Goal: Task Accomplishment & Management: Complete application form

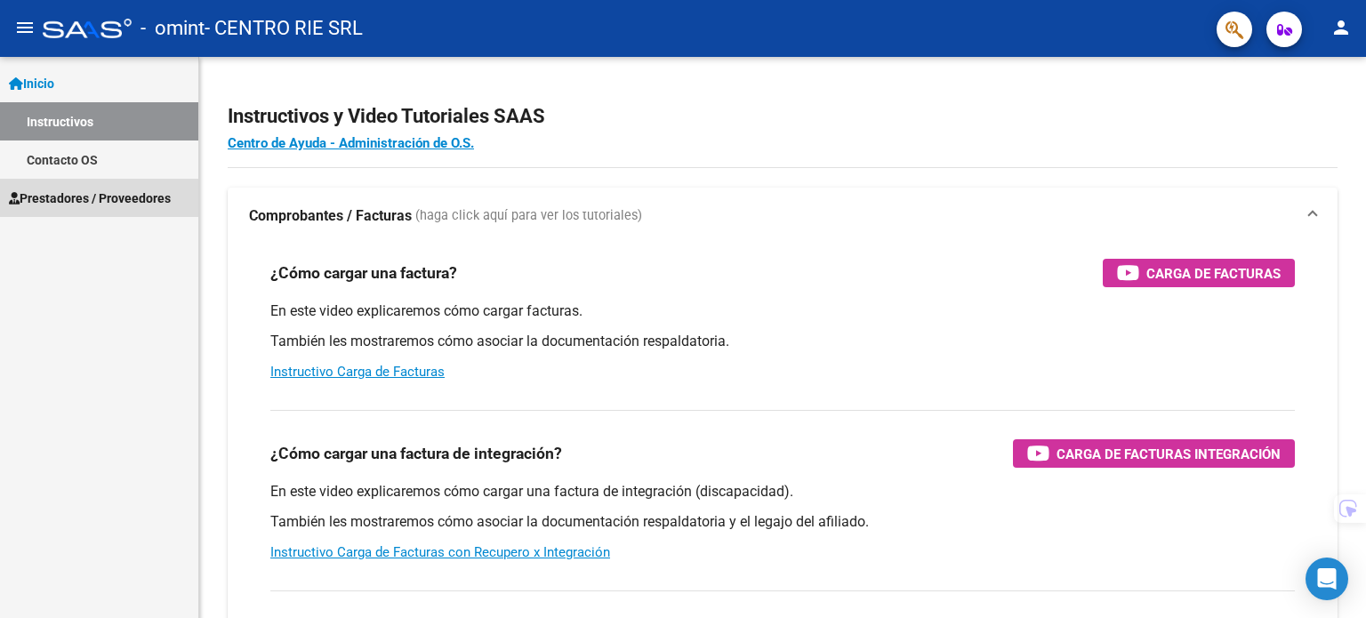
click at [67, 208] on link "Prestadores / Proveedores" at bounding box center [99, 198] width 198 height 38
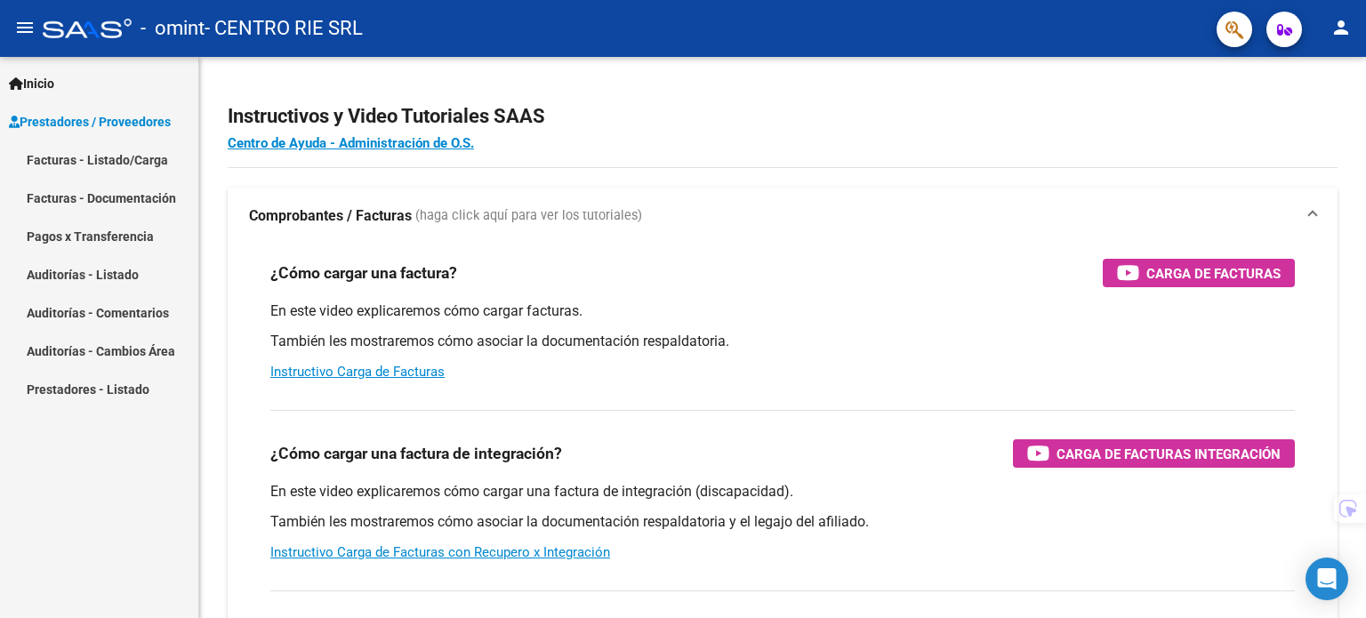
click at [72, 222] on mat-nav-list "Facturas - Listado/Carga Facturas - Documentación Pagos x Transferencia Auditor…" at bounding box center [99, 275] width 198 height 268
click at [103, 146] on link "Facturas - Listado/Carga" at bounding box center [99, 160] width 198 height 38
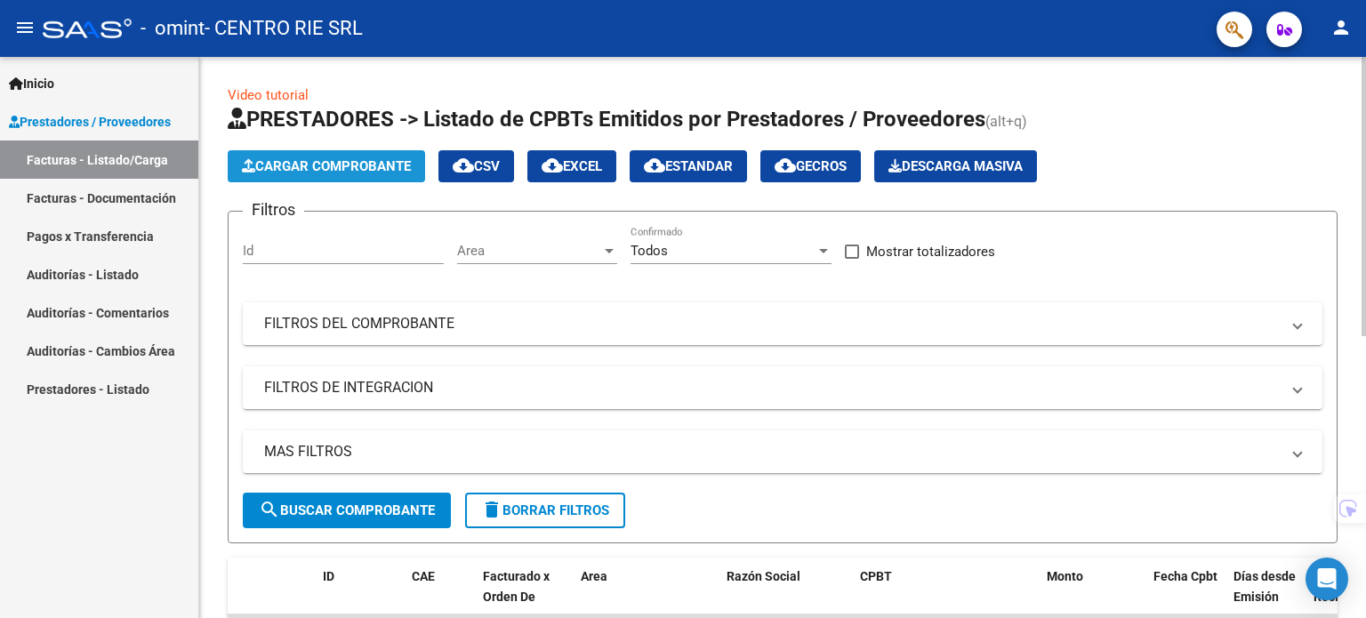
click at [355, 173] on button "Cargar Comprobante" at bounding box center [326, 166] width 197 height 32
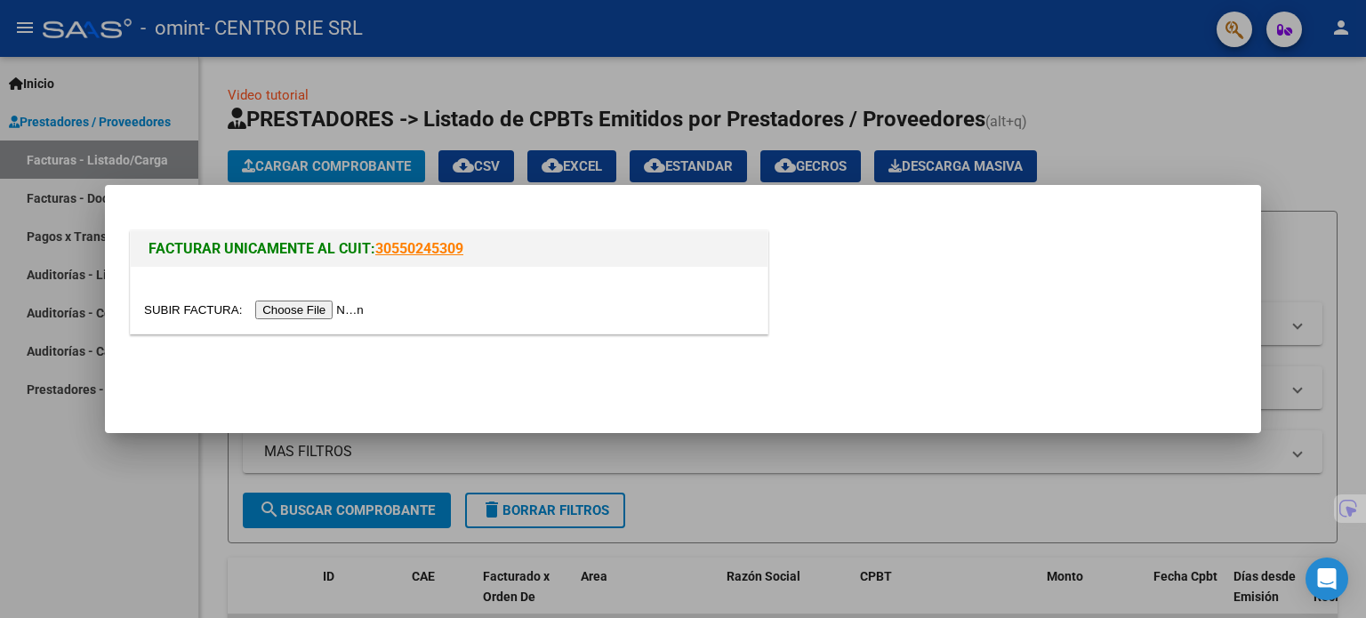
click at [324, 305] on input "file" at bounding box center [256, 310] width 225 height 19
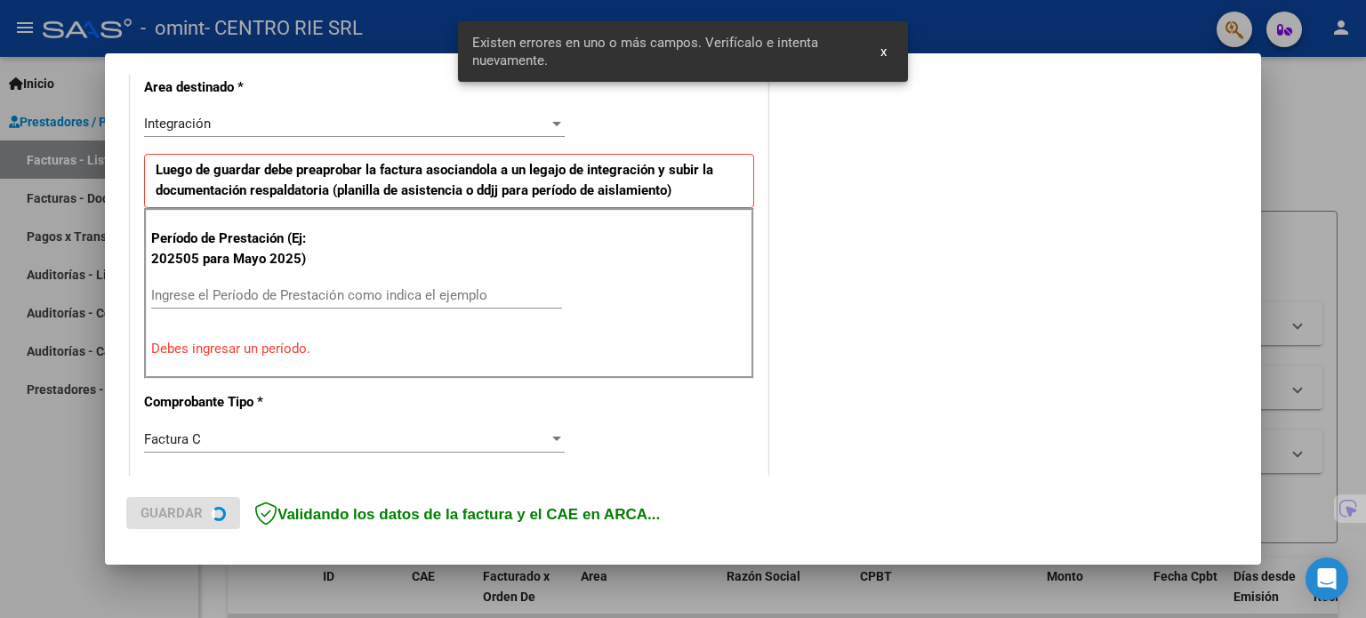
scroll to position [416, 0]
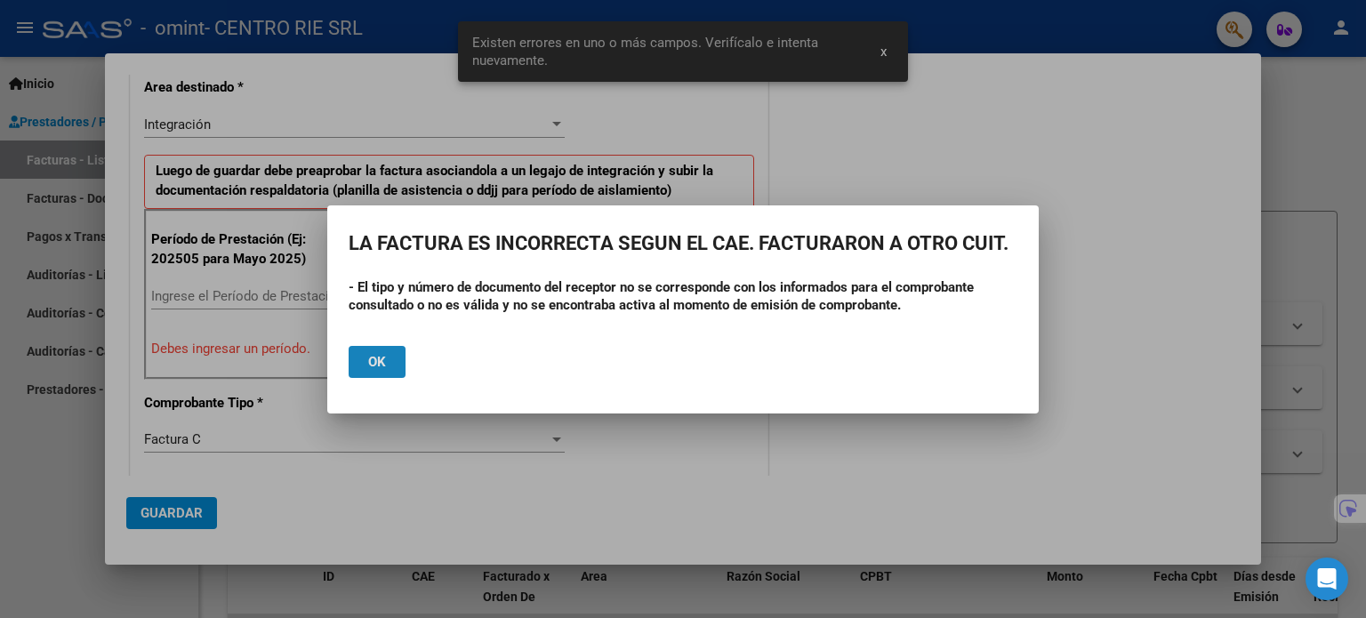
click at [390, 359] on button "Ok" at bounding box center [377, 362] width 57 height 32
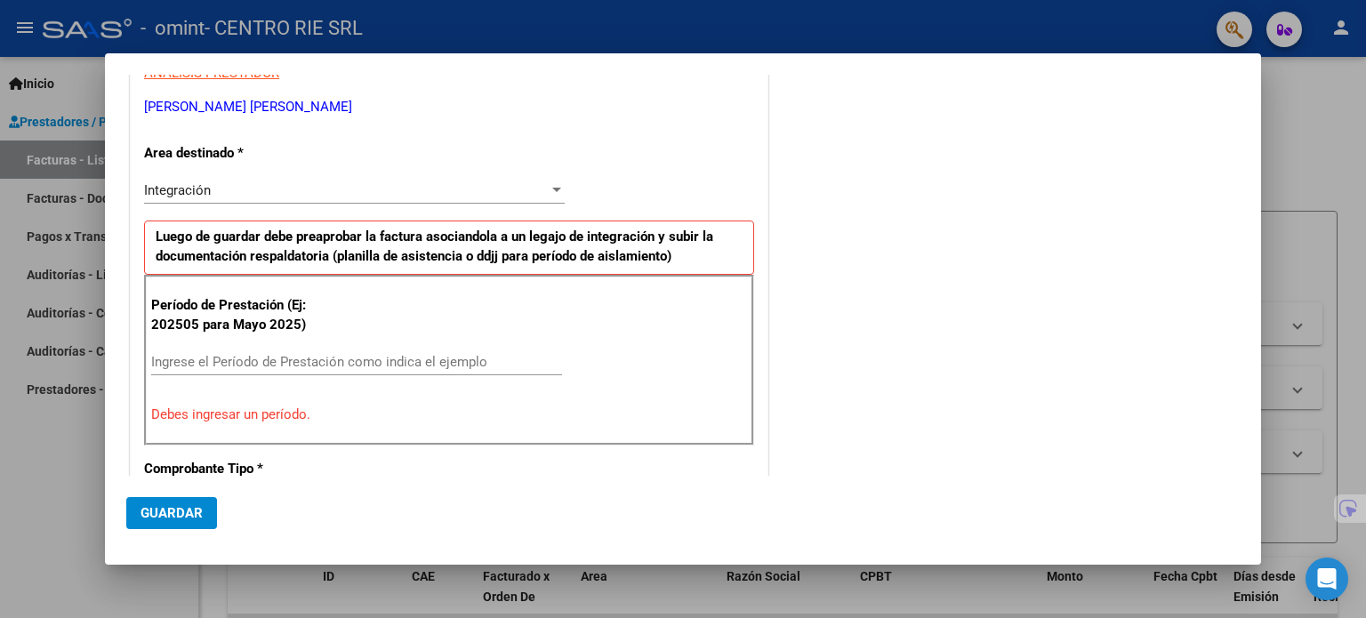
scroll to position [356, 0]
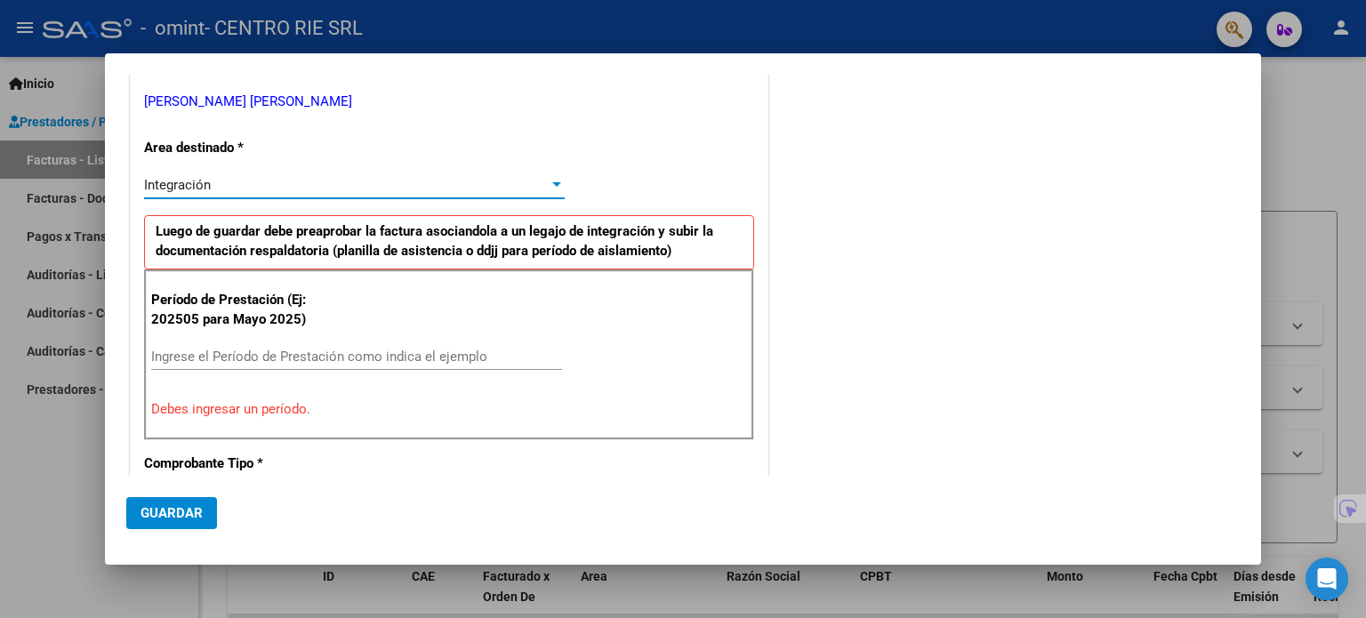
click at [382, 190] on div "Integración" at bounding box center [346, 185] width 405 height 16
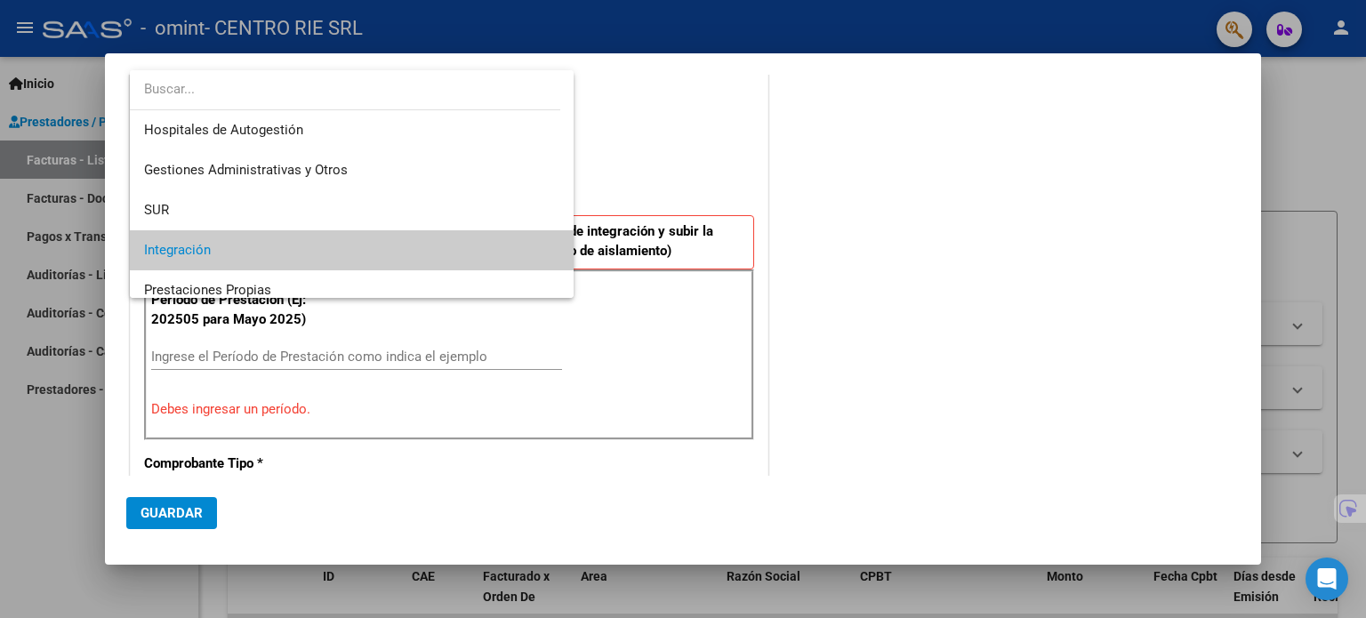
scroll to position [66, 0]
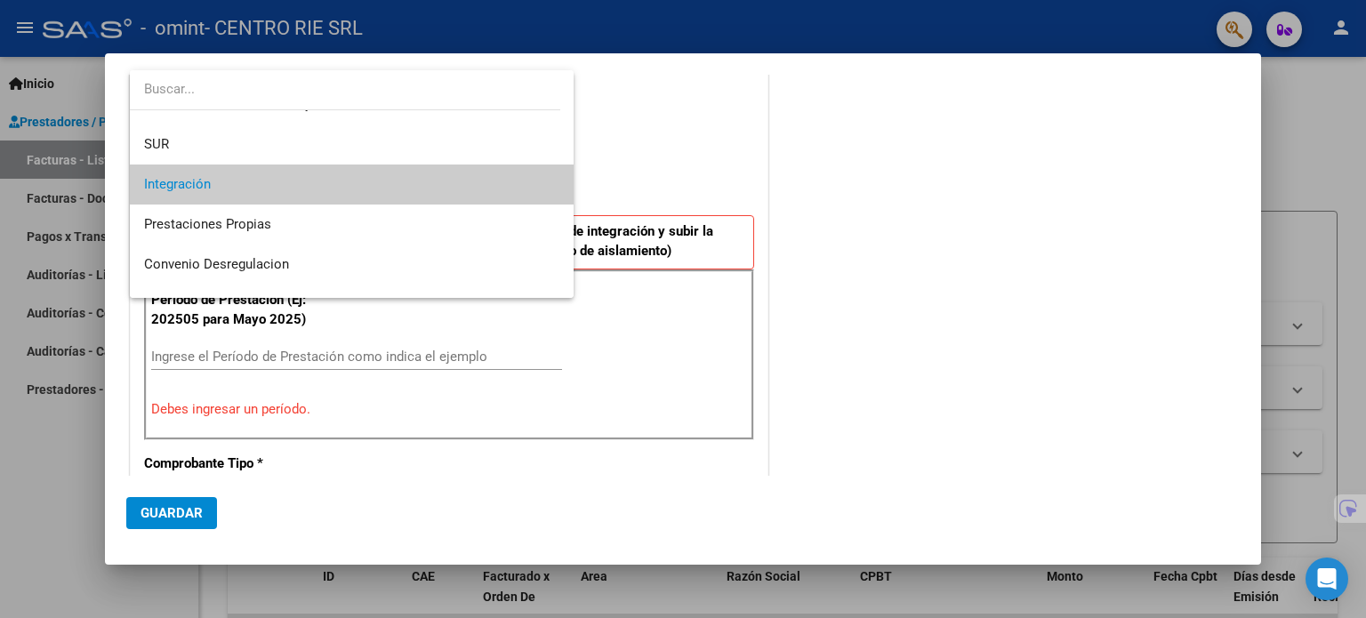
click at [792, 330] on div at bounding box center [683, 309] width 1366 height 618
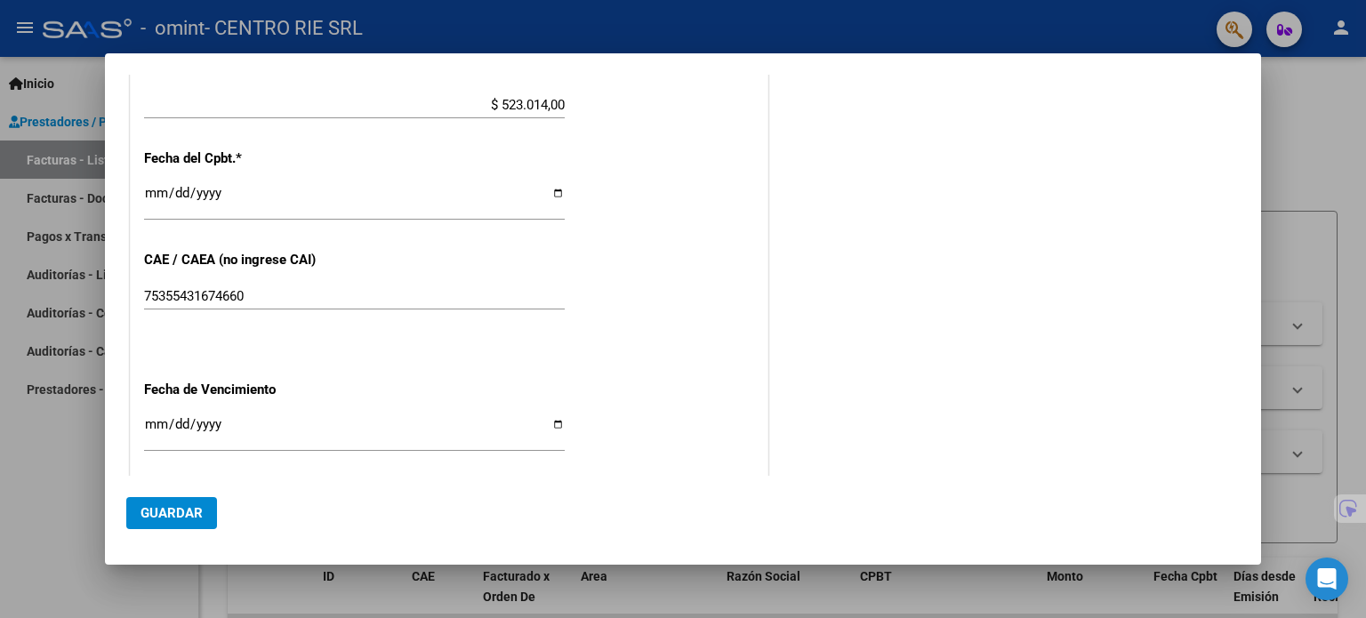
scroll to position [1208, 0]
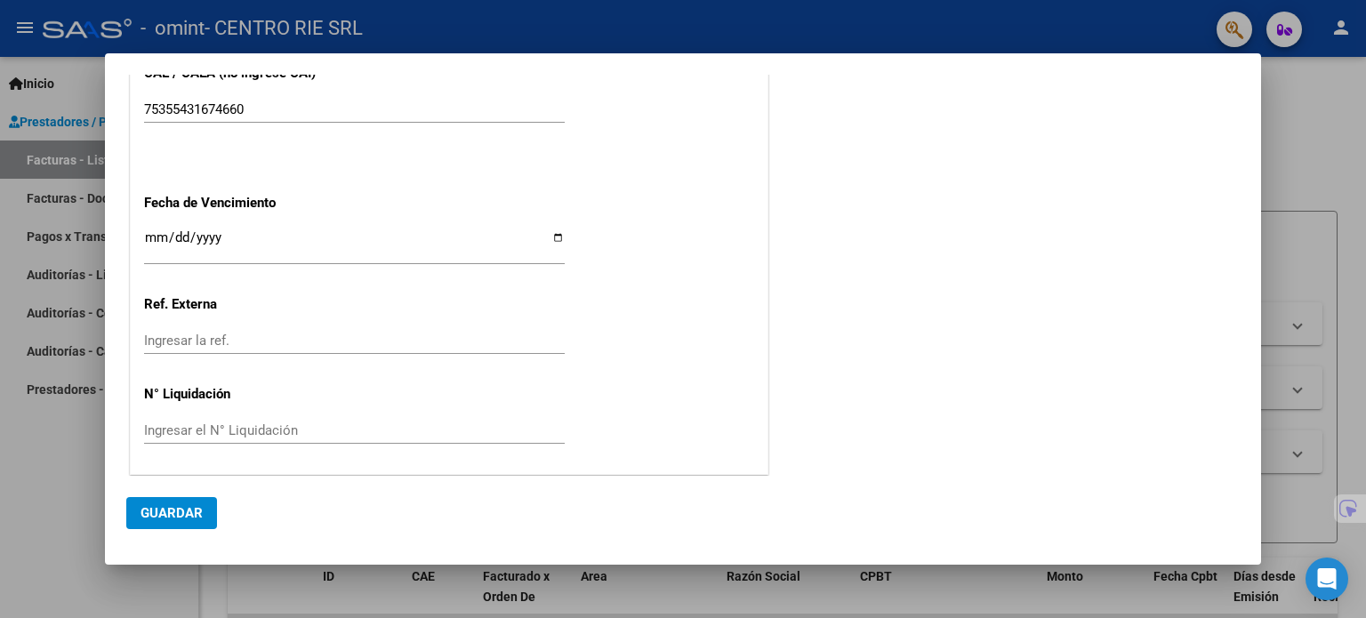
click at [1288, 127] on div at bounding box center [683, 309] width 1366 height 618
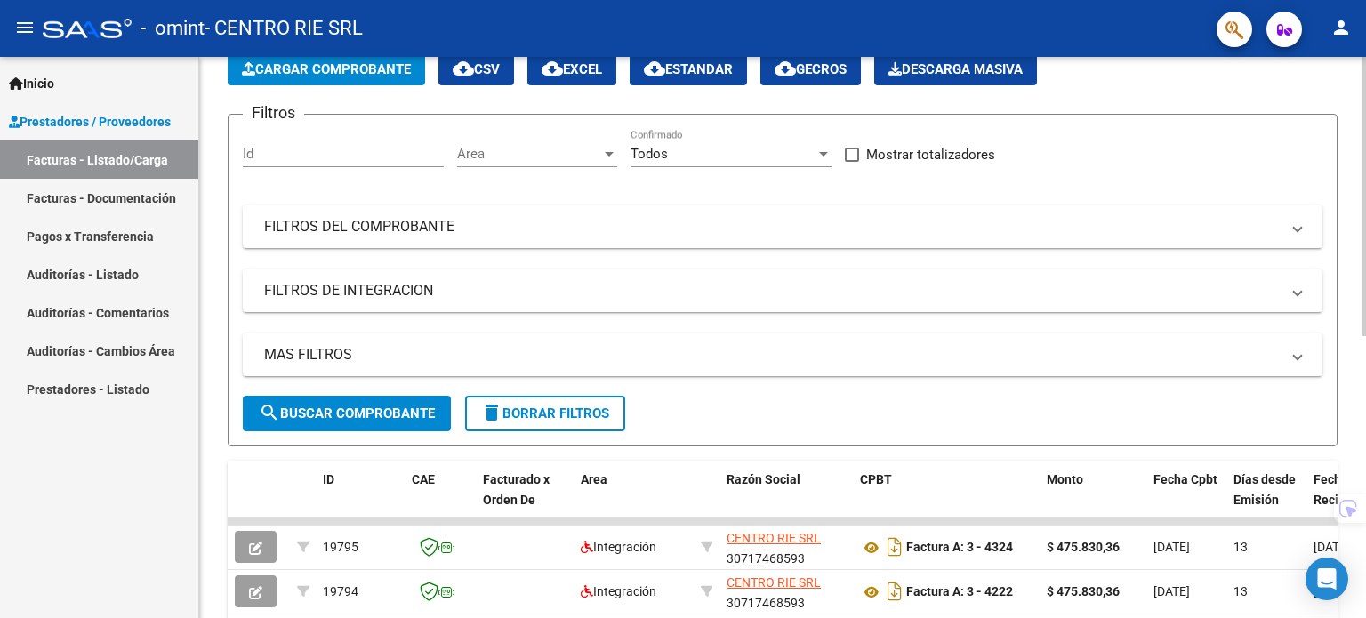
scroll to position [89, 0]
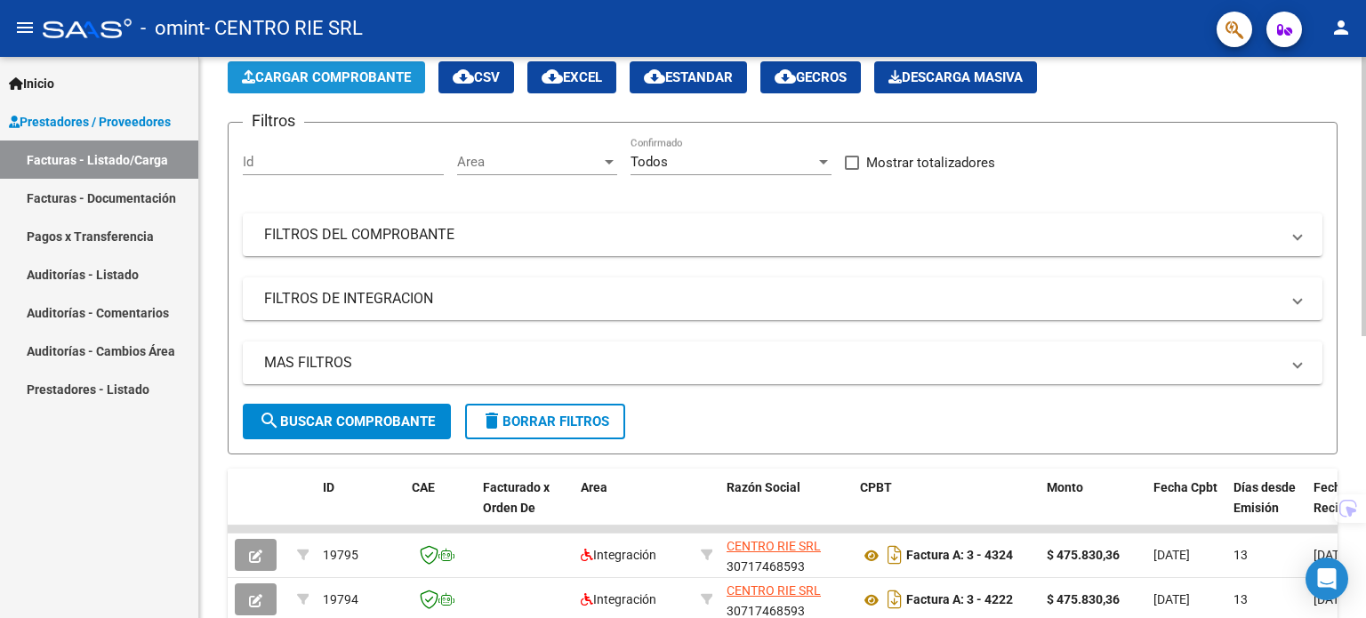
click at [352, 83] on span "Cargar Comprobante" at bounding box center [326, 77] width 169 height 16
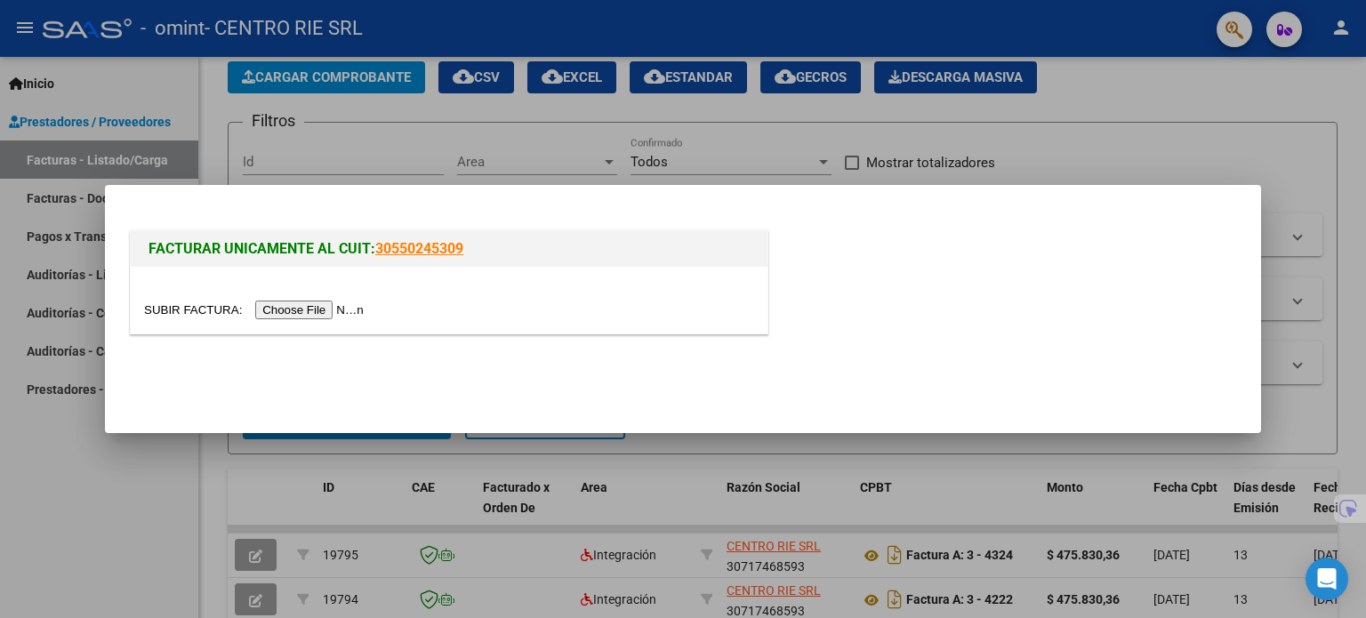
click at [327, 308] on input "file" at bounding box center [256, 310] width 225 height 19
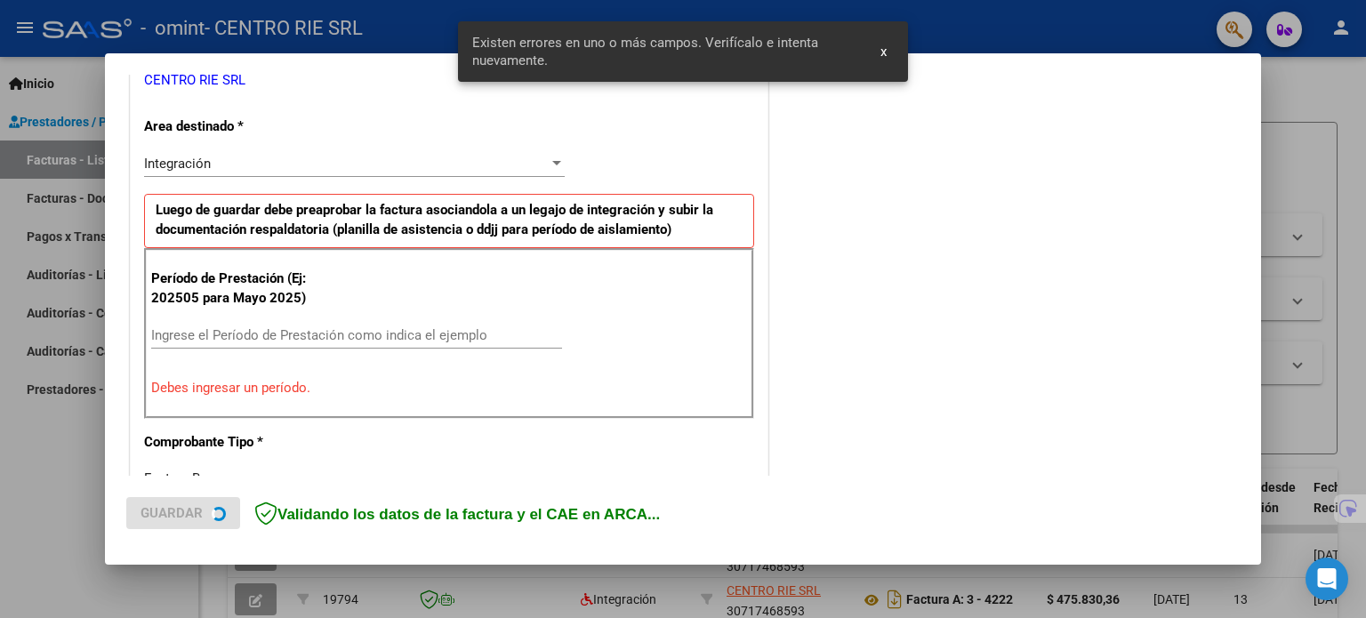
scroll to position [383, 0]
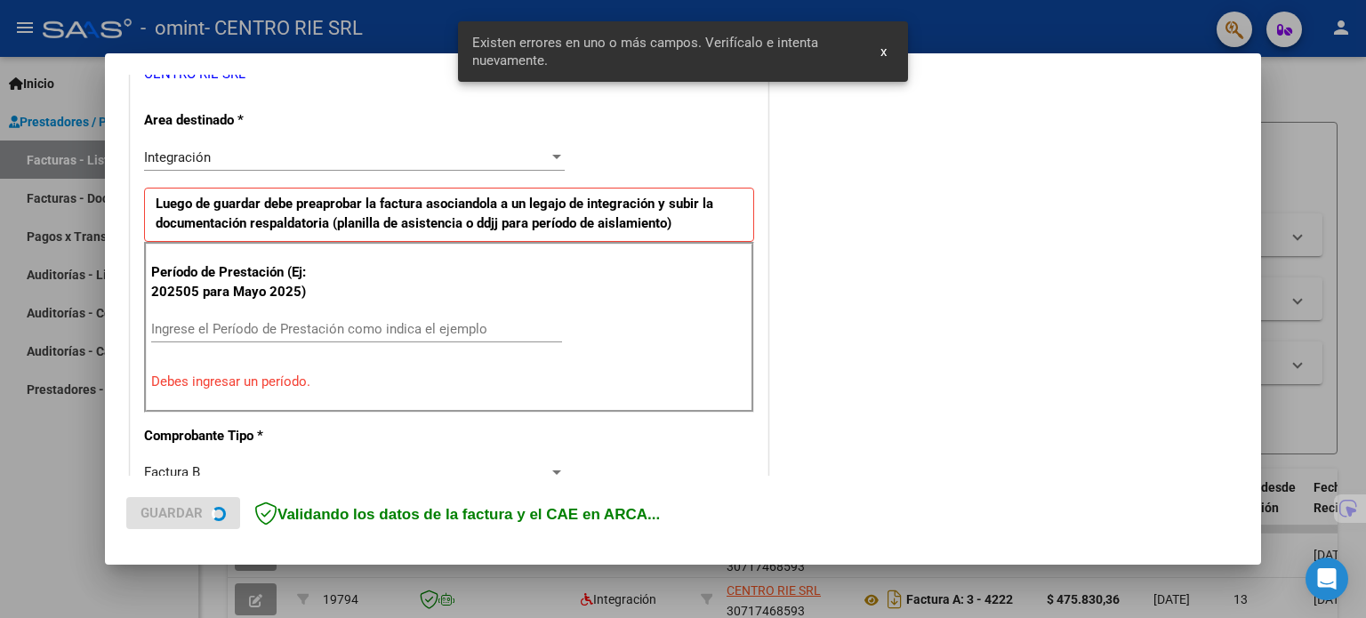
click at [299, 338] on div "Ingrese el Período de Prestación como indica el ejemplo" at bounding box center [356, 329] width 411 height 27
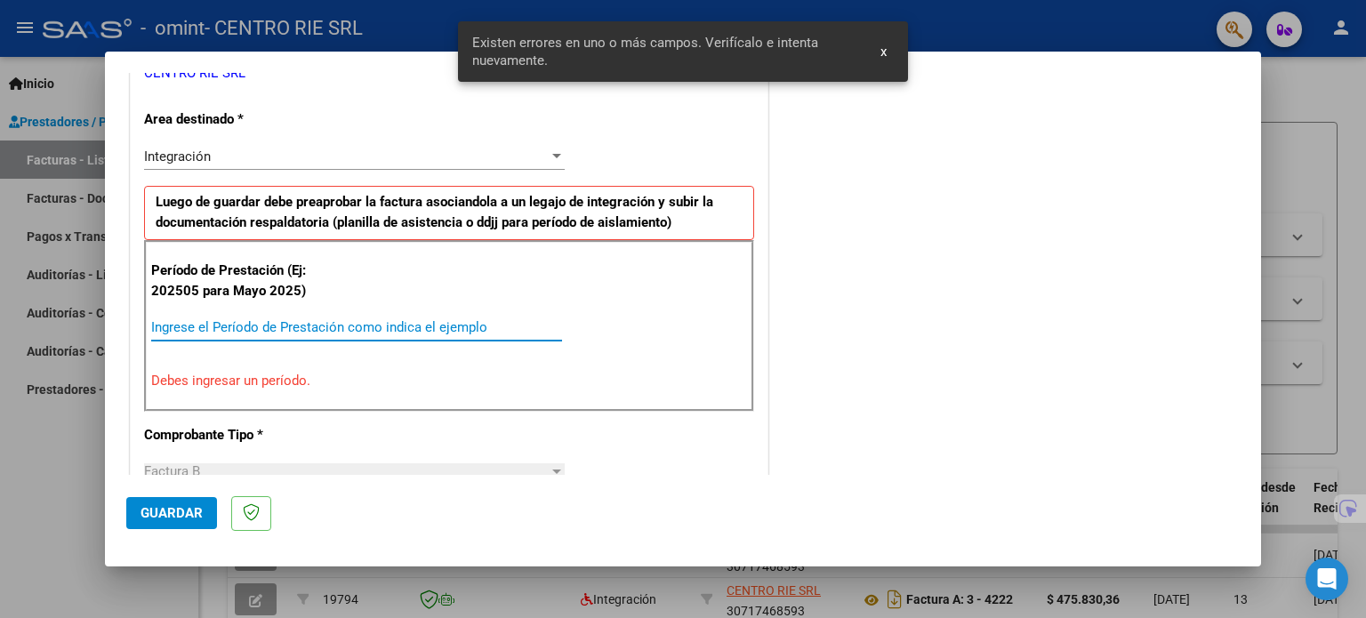
click at [294, 329] on input "Ingrese el Período de Prestación como indica el ejemplo" at bounding box center [356, 327] width 411 height 16
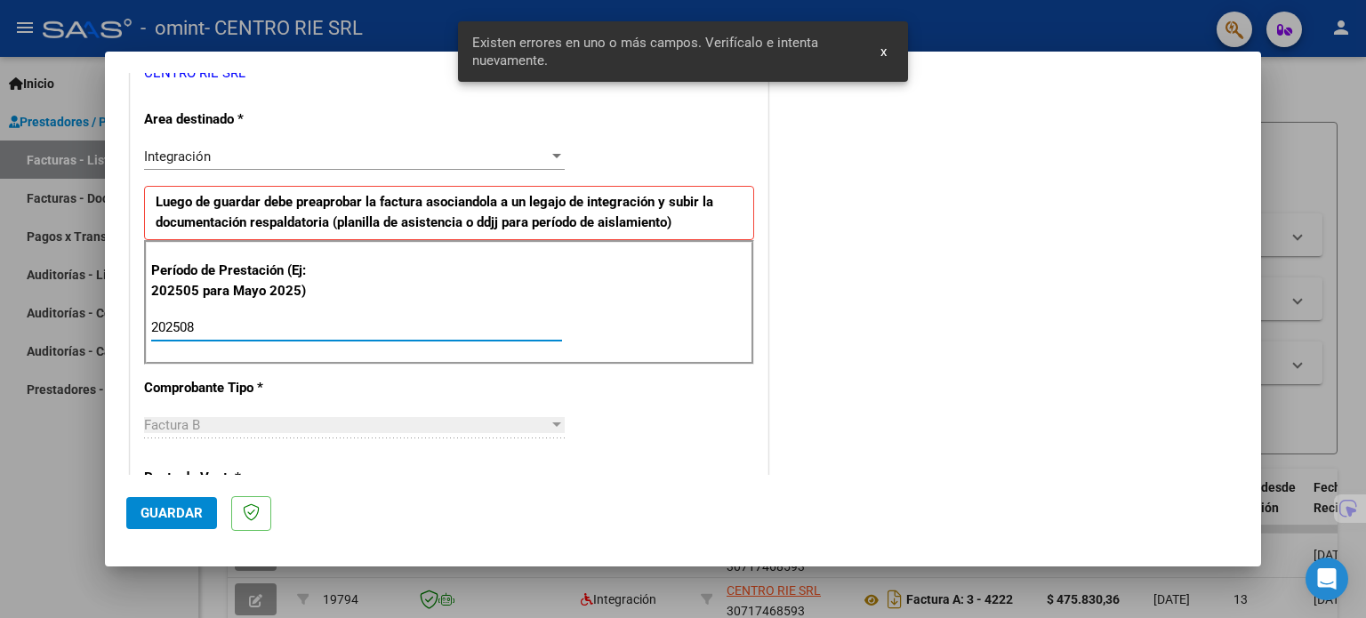
type input "202508"
click at [171, 498] on button "Guardar" at bounding box center [171, 513] width 91 height 32
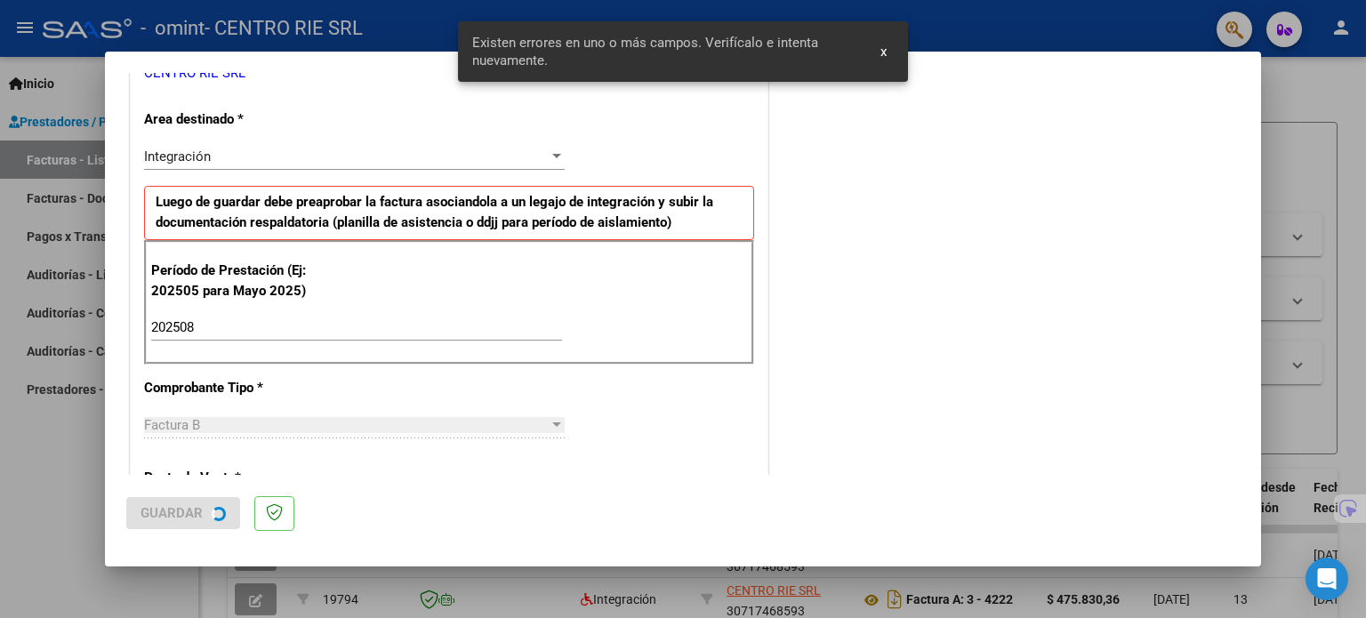
scroll to position [0, 0]
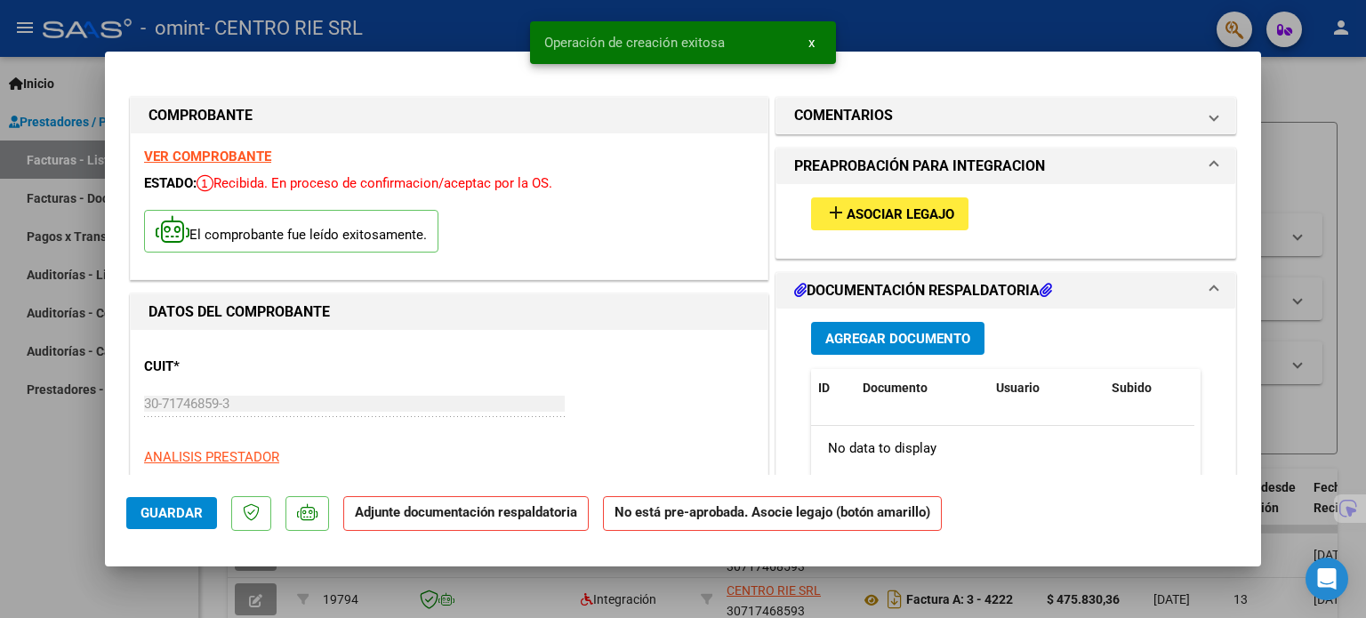
click at [891, 215] on span "Asociar Legajo" at bounding box center [901, 214] width 108 height 16
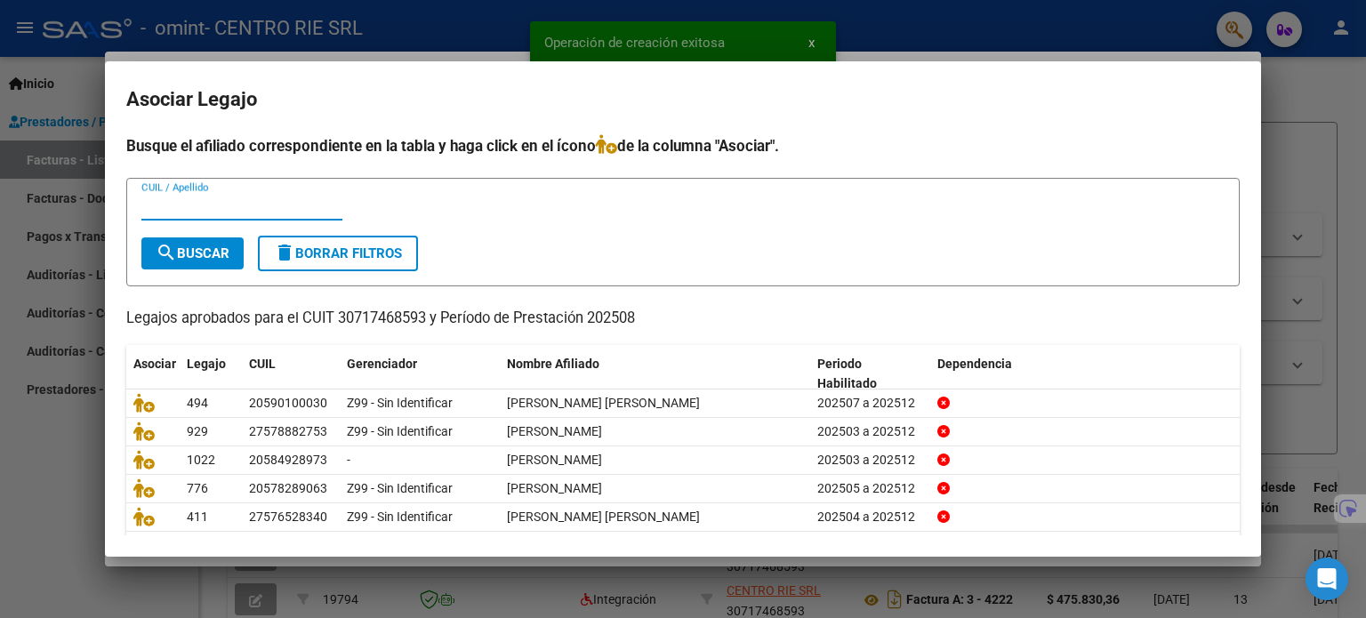
click at [247, 193] on div "CUIL / Apellido" at bounding box center [241, 206] width 201 height 27
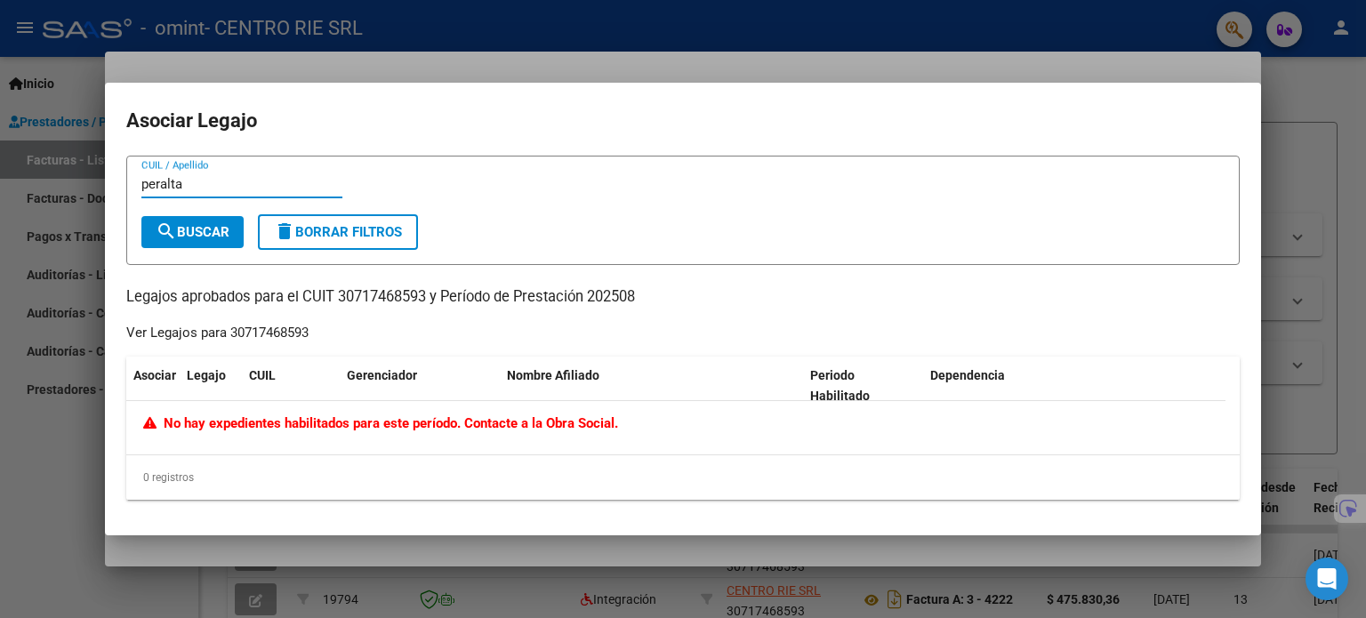
click at [242, 189] on input "peralta" at bounding box center [241, 184] width 201 height 16
click at [223, 185] on input "per" at bounding box center [241, 184] width 201 height 16
type input "p"
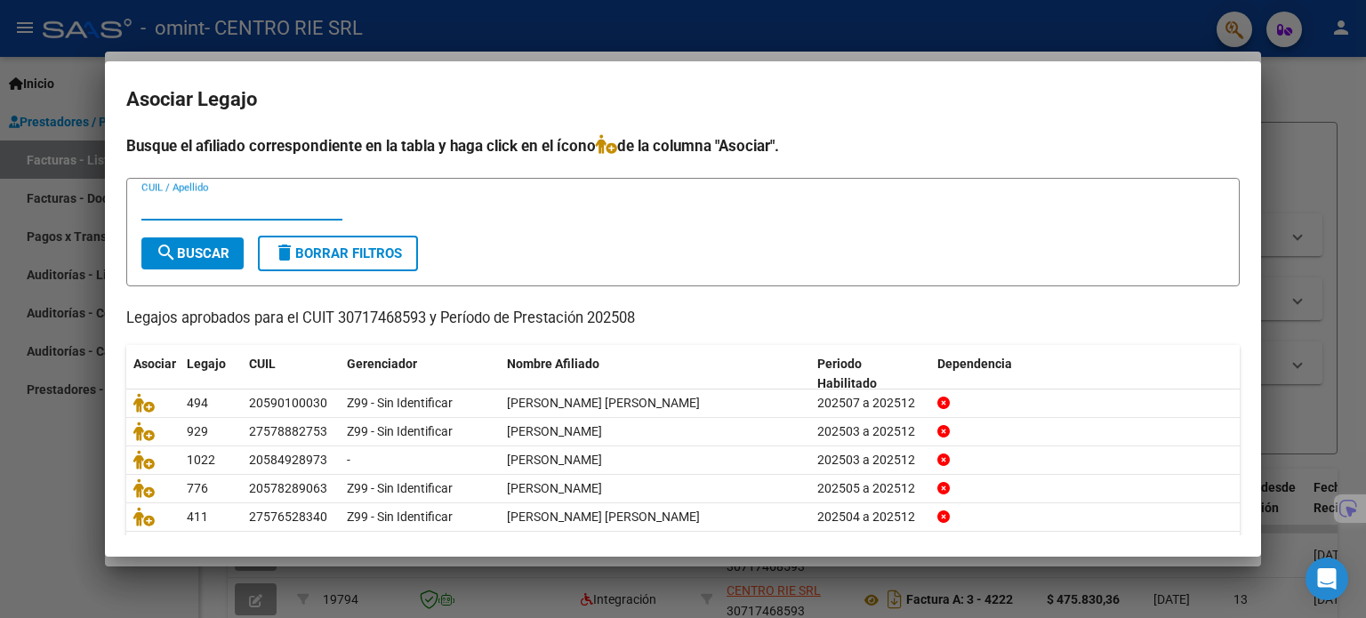
paste input "[PERSON_NAME]"
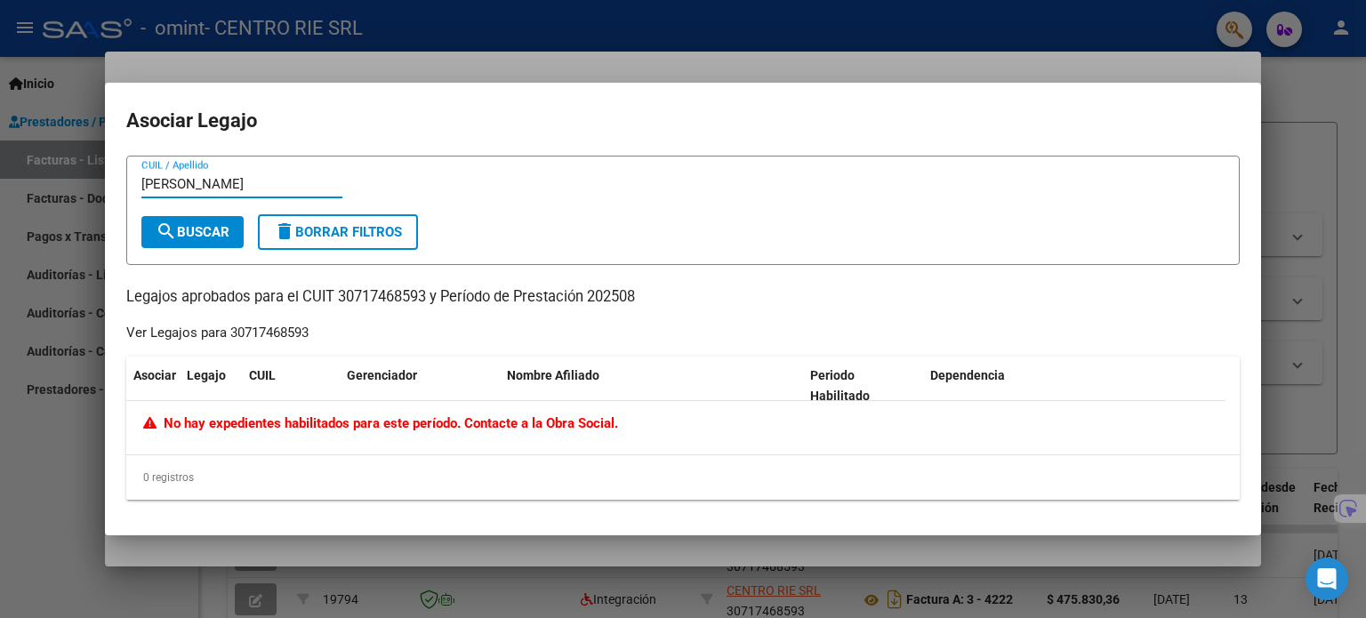
type input "[PERSON_NAME]"
click at [1295, 128] on div at bounding box center [683, 309] width 1366 height 618
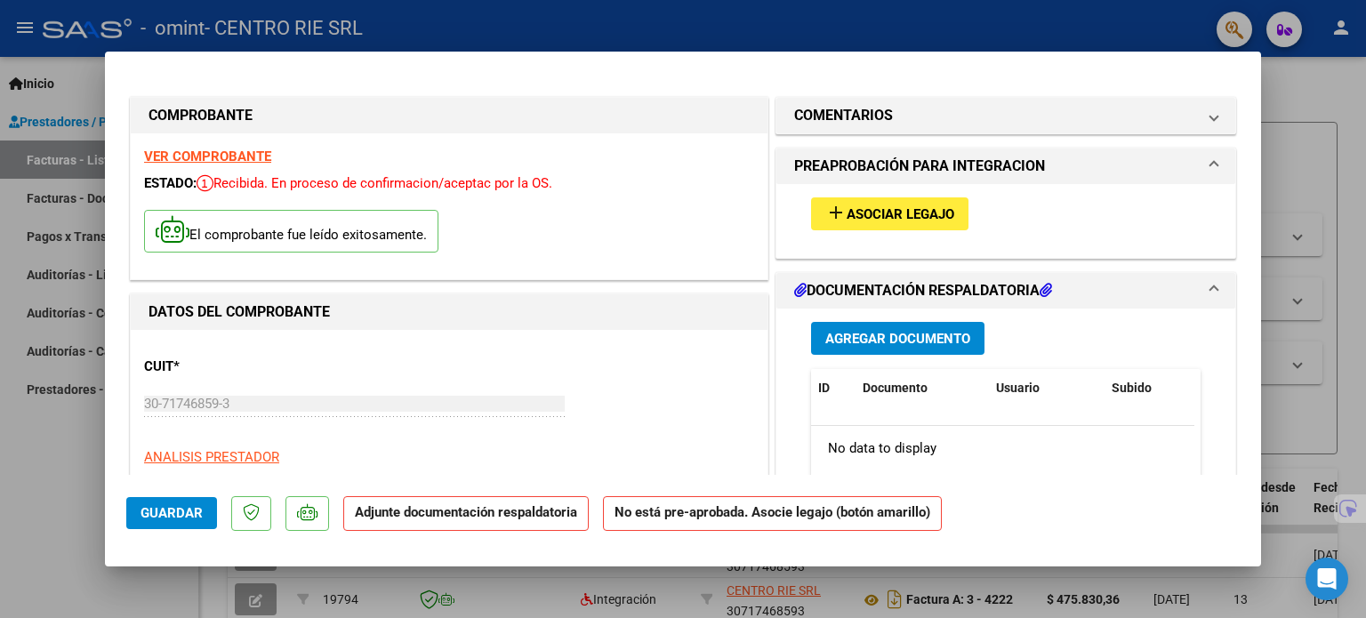
click at [1304, 123] on div at bounding box center [683, 309] width 1366 height 618
type input "$ 0,00"
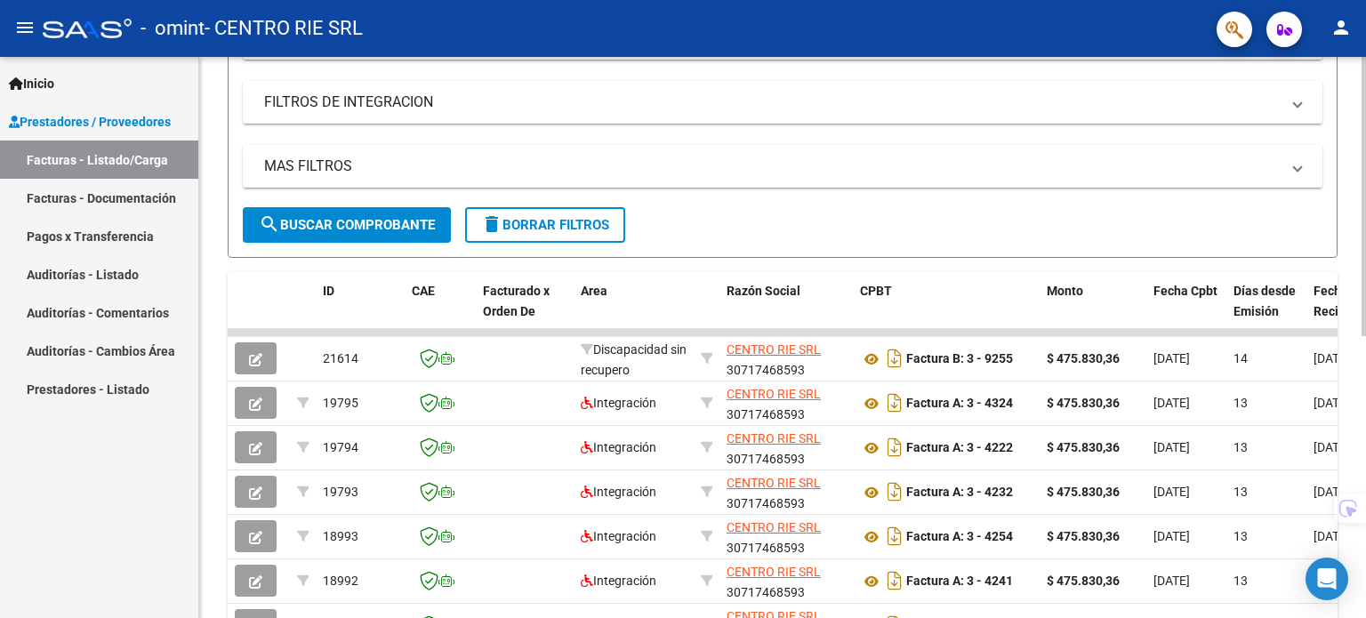
scroll to position [356, 0]
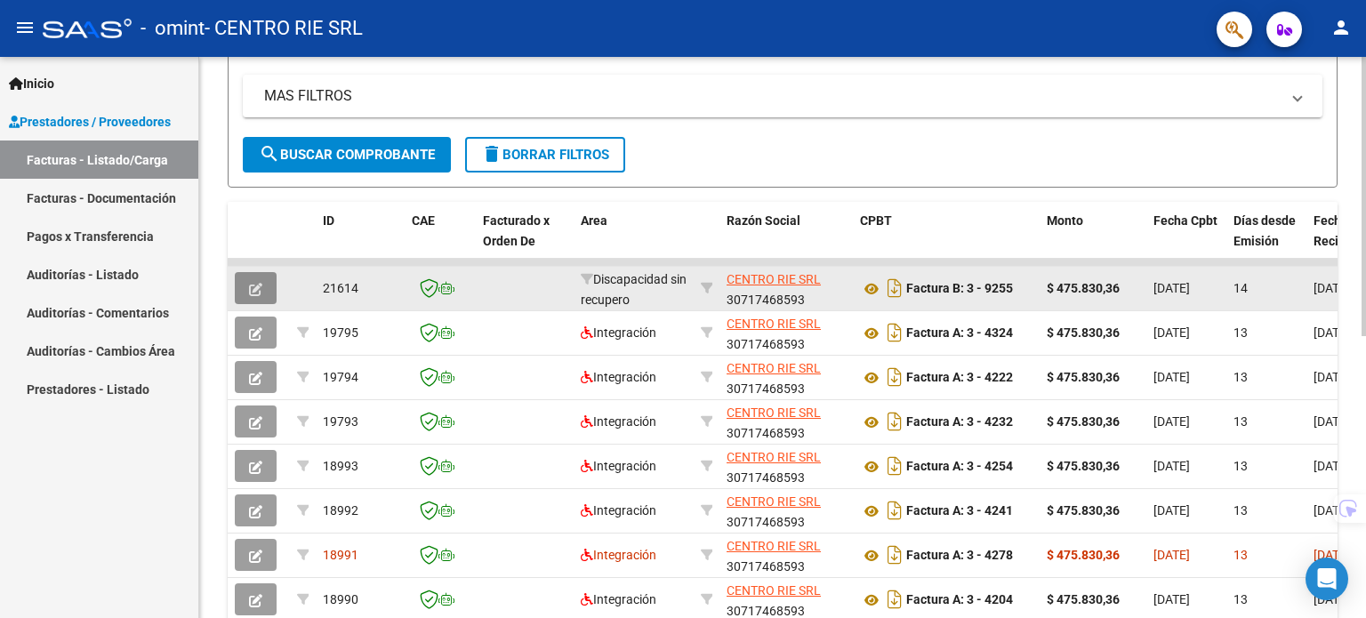
click at [274, 291] on button "button" at bounding box center [256, 288] width 42 height 32
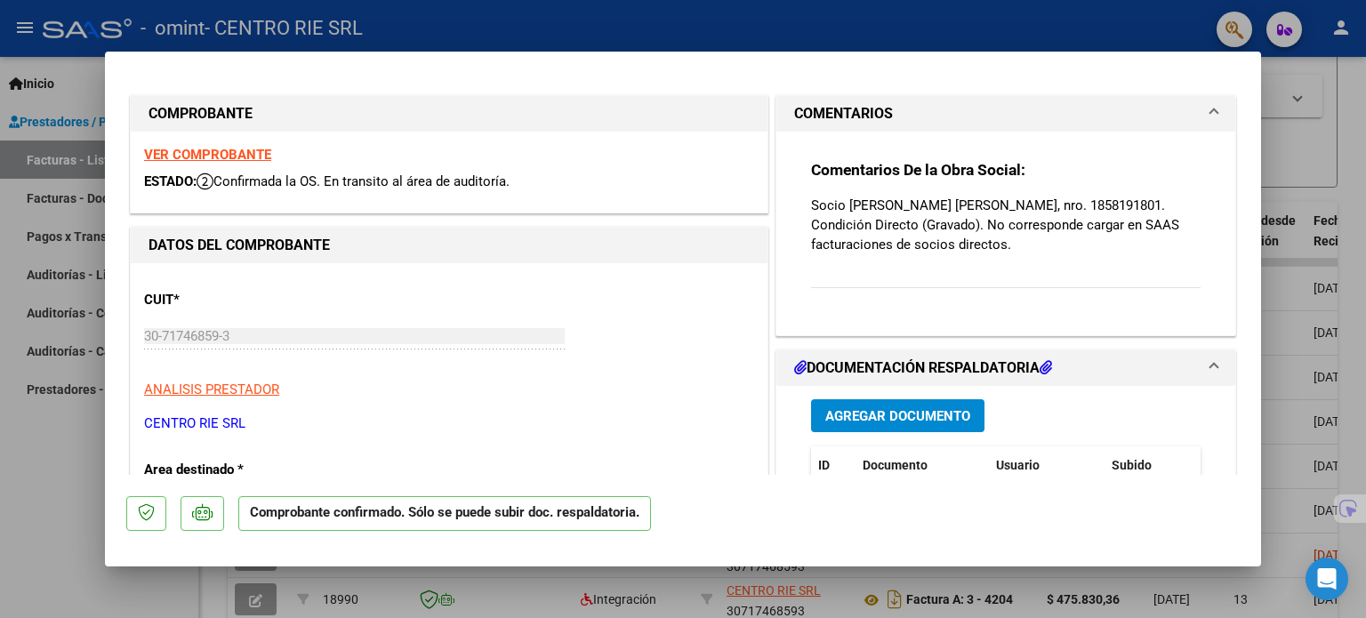
scroll to position [0, 0]
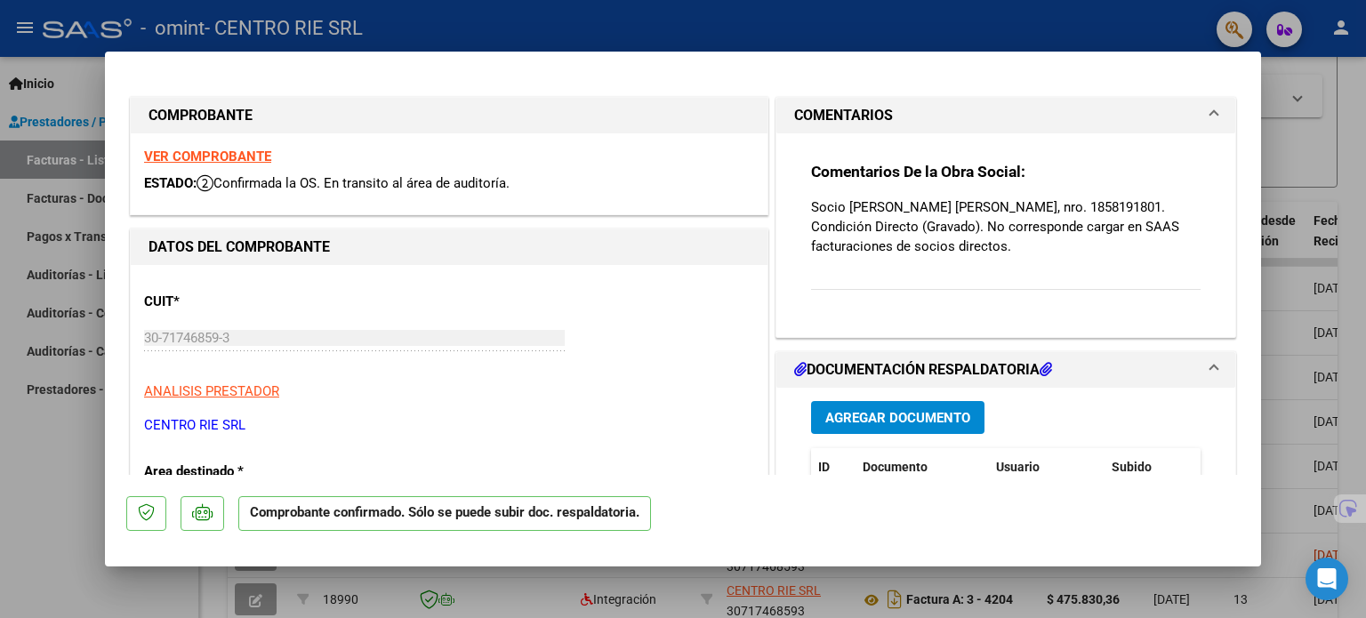
click at [1296, 299] on div at bounding box center [683, 309] width 1366 height 618
type input "$ 0,00"
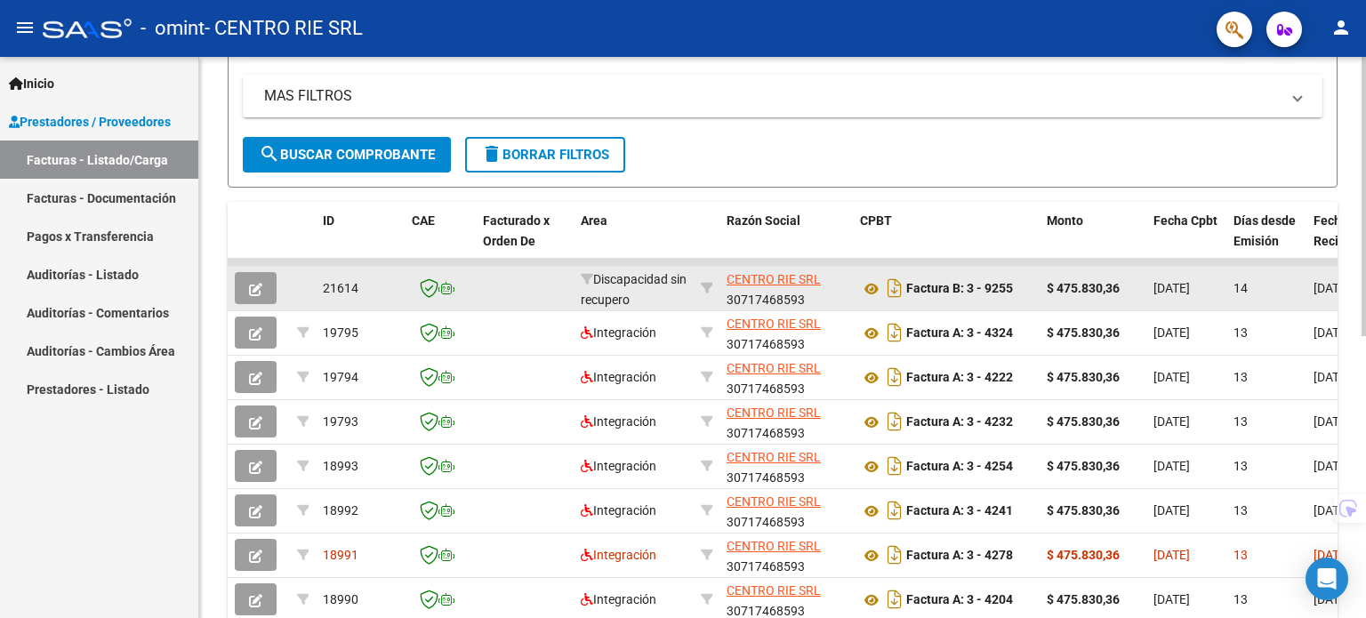
click at [251, 280] on span "button" at bounding box center [255, 288] width 13 height 16
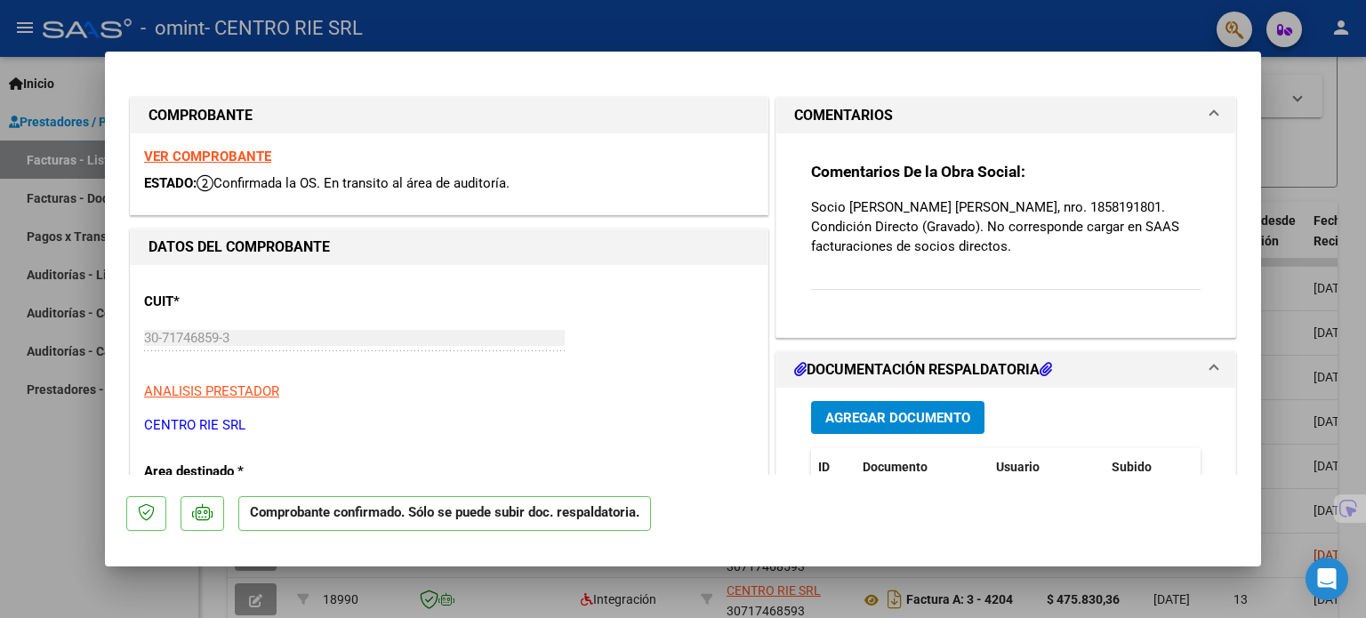
click at [15, 469] on div at bounding box center [683, 309] width 1366 height 618
type input "$ 0,00"
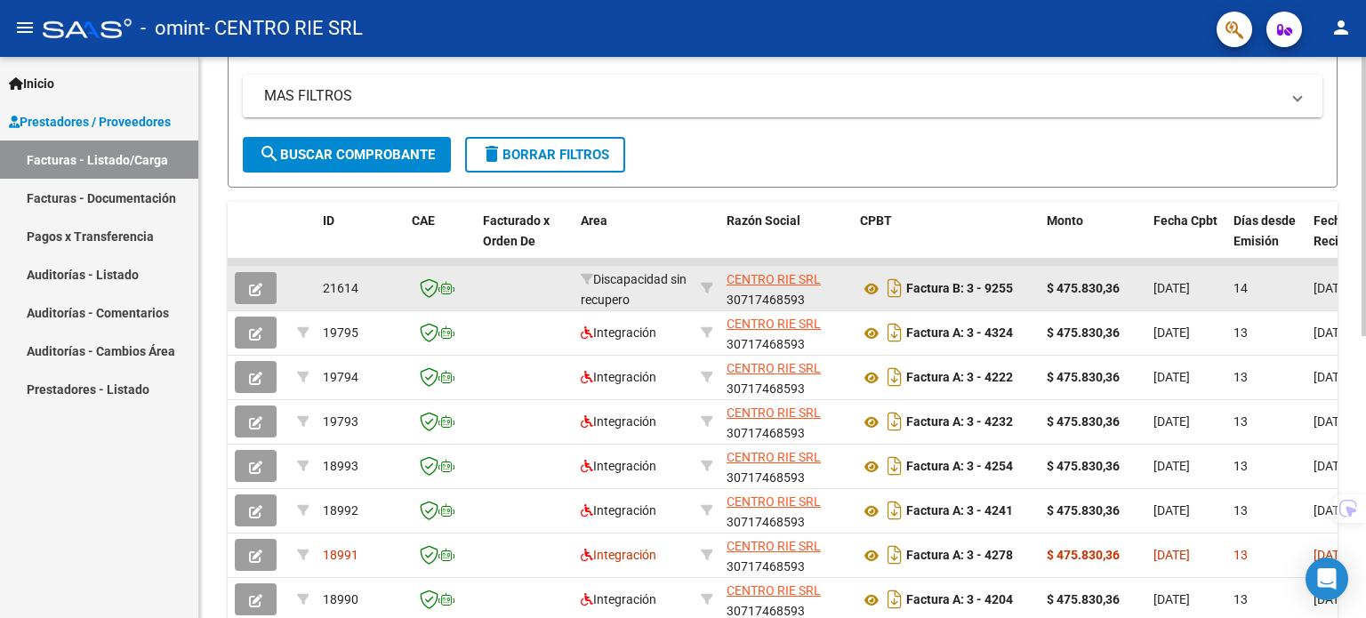
click at [602, 289] on div "Discapacidad sin recupero" at bounding box center [634, 288] width 106 height 37
click at [267, 294] on button "button" at bounding box center [256, 288] width 42 height 32
